Goal: Transaction & Acquisition: Purchase product/service

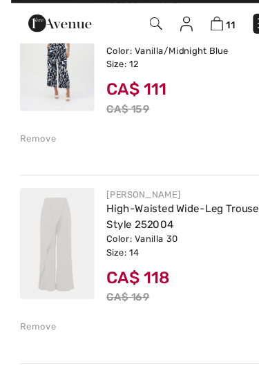
scroll to position [733, 0]
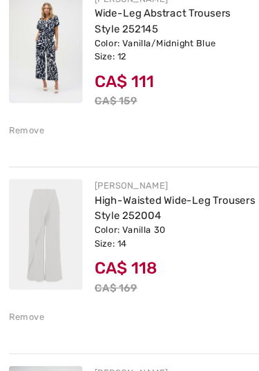
click at [32, 313] on div "Remove" at bounding box center [25, 319] width 34 height 12
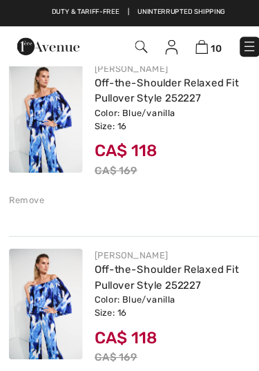
scroll to position [1040, 0]
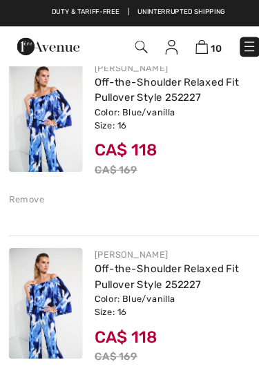
click at [38, 356] on div "Remove" at bounding box center [25, 361] width 34 height 12
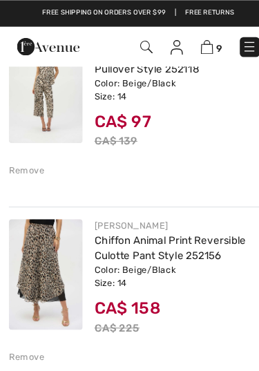
scroll to position [1242, 0]
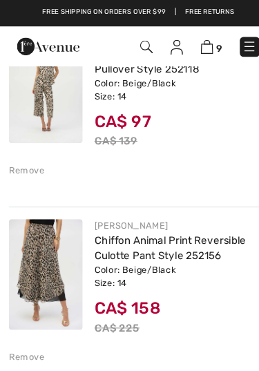
click at [15, 155] on div "Remove" at bounding box center [25, 159] width 34 height 12
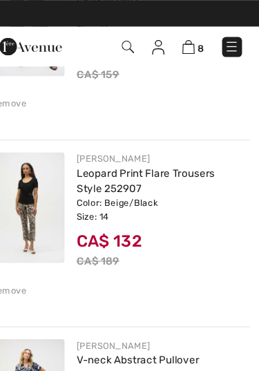
scroll to position [256, 0]
click at [22, 274] on div "Remove" at bounding box center [25, 271] width 34 height 12
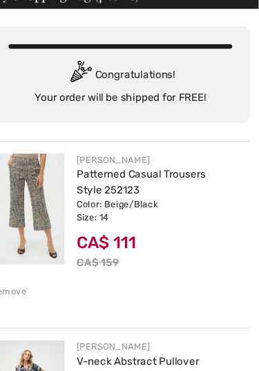
scroll to position [81, 0]
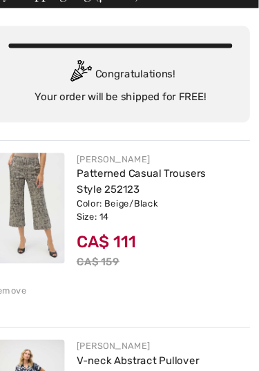
click at [30, 272] on div "Remove" at bounding box center [129, 270] width 242 height 15
click at [23, 269] on div "Remove" at bounding box center [25, 272] width 34 height 12
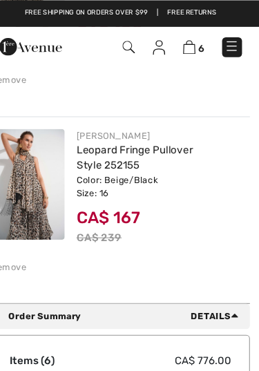
scroll to position [977, 0]
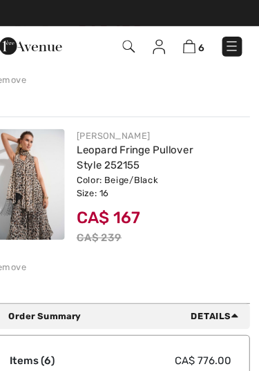
click at [29, 171] on img at bounding box center [42, 173] width 69 height 104
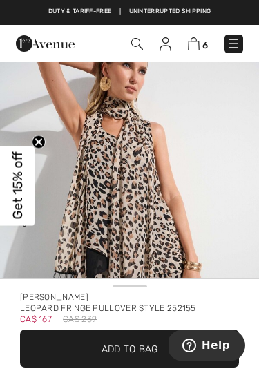
click at [198, 46] on img at bounding box center [194, 43] width 12 height 13
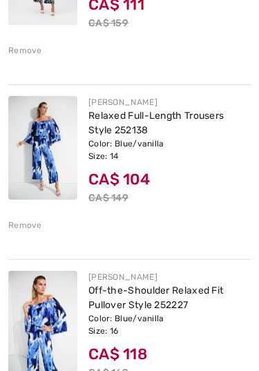
scroll to position [477, 0]
